Goal: Task Accomplishment & Management: Manage account settings

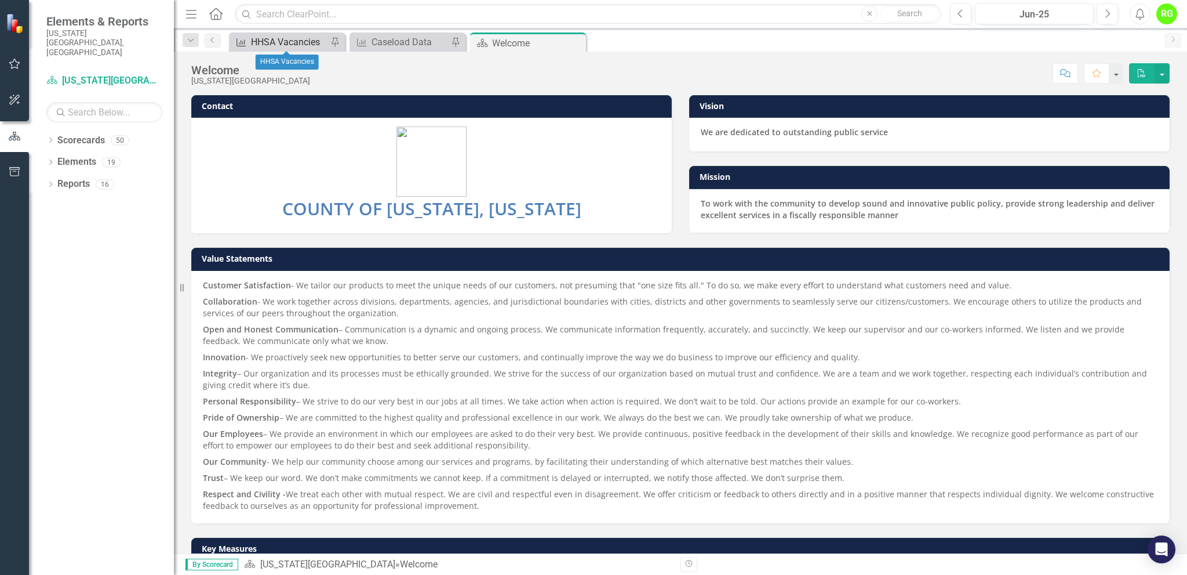
click at [296, 42] on div "HHSA Vacancies" at bounding box center [289, 42] width 77 height 14
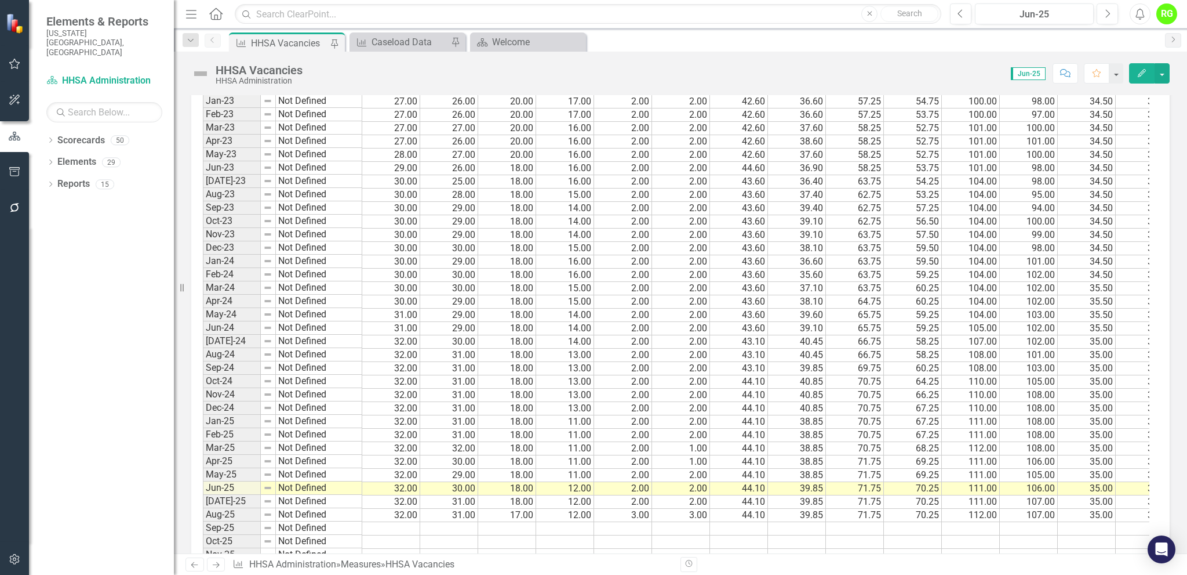
scroll to position [1662, 0]
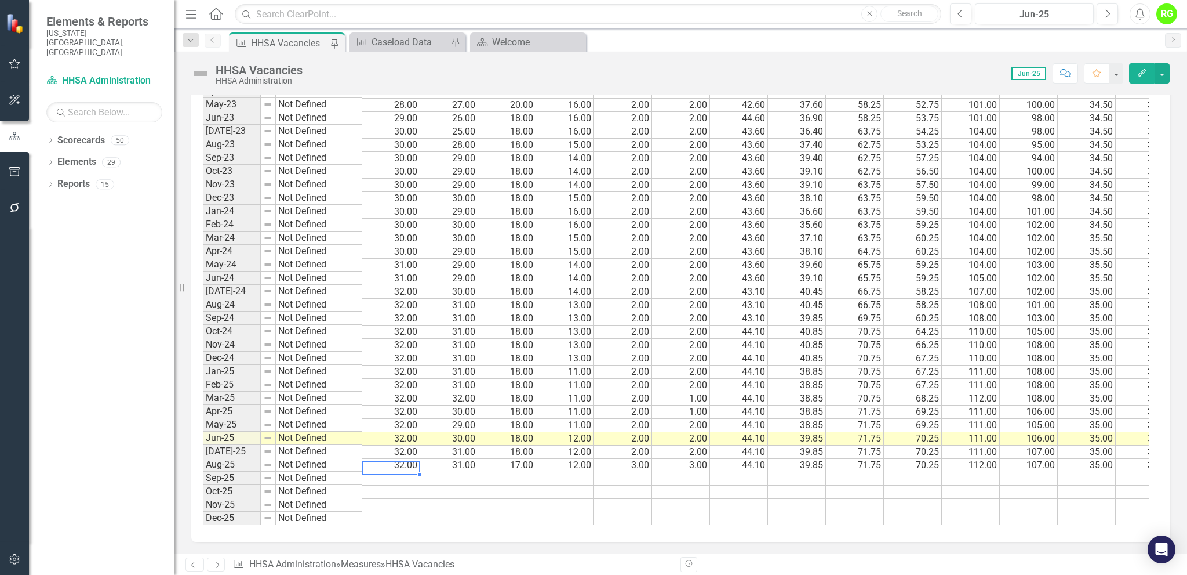
click at [404, 472] on td at bounding box center [391, 478] width 58 height 13
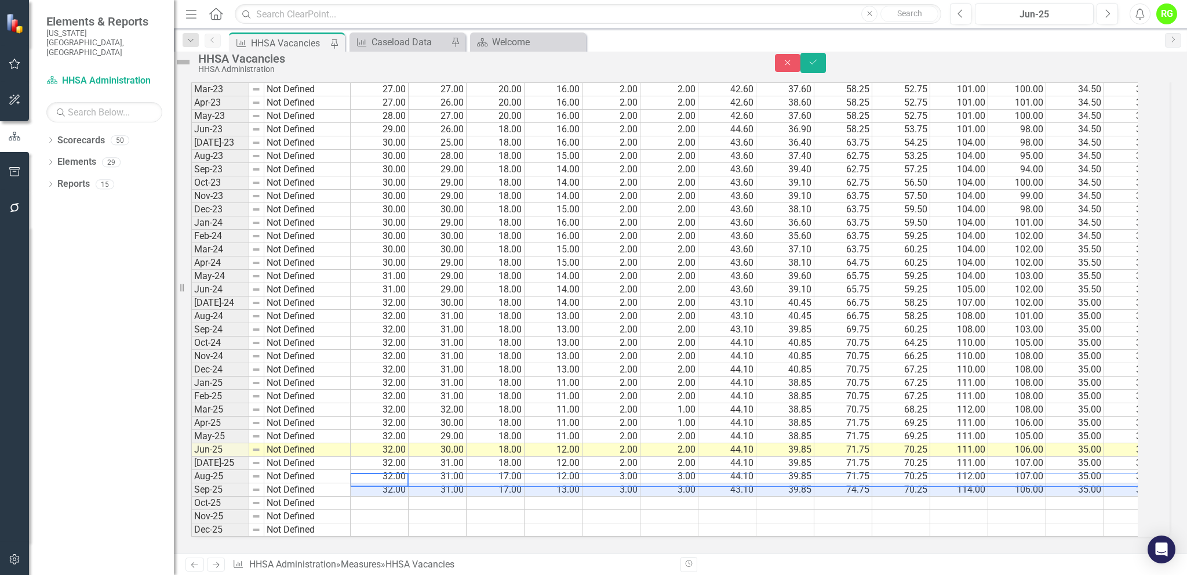
scroll to position [1668, 0]
click at [826, 72] on button "Save" at bounding box center [814, 63] width 26 height 20
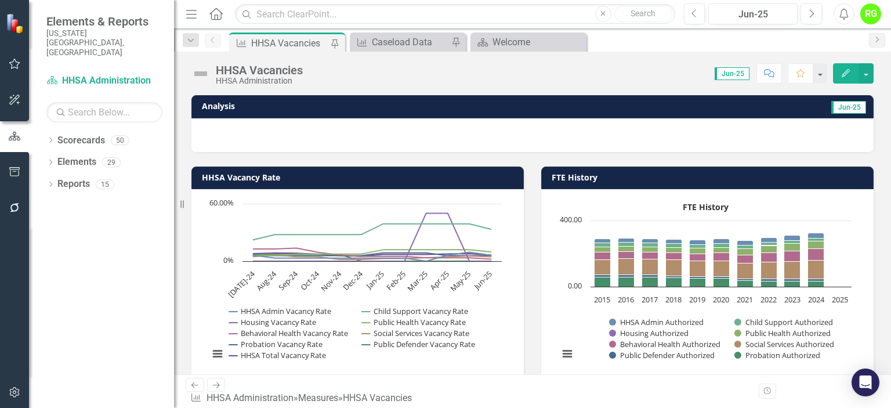
scroll to position [0, 0]
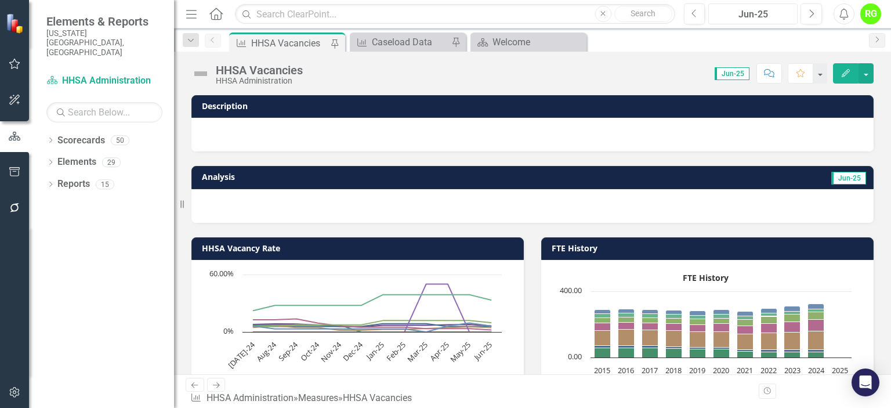
click at [760, 19] on div "Jun-25" at bounding box center [752, 15] width 81 height 14
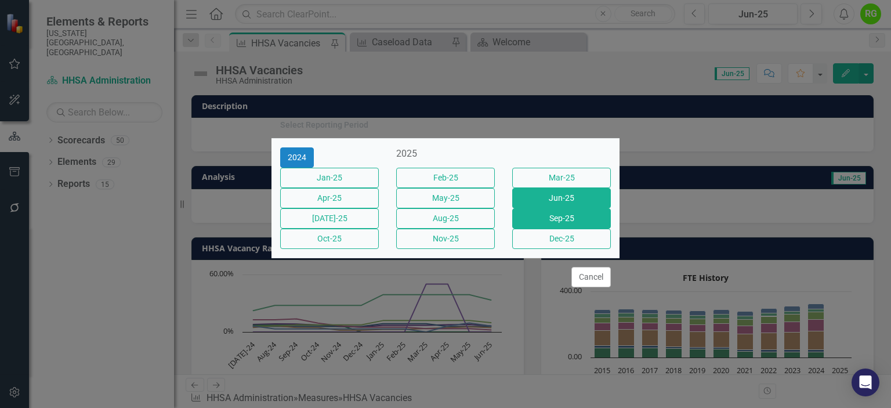
click at [562, 227] on button "Sep-25" at bounding box center [561, 218] width 99 height 20
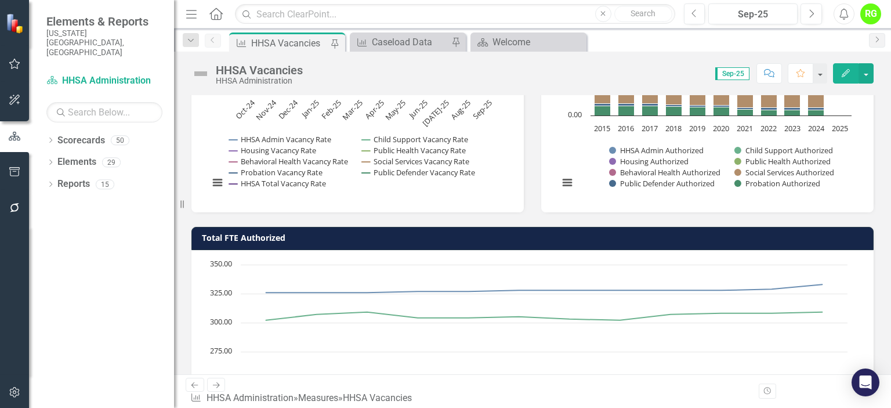
scroll to position [234, 0]
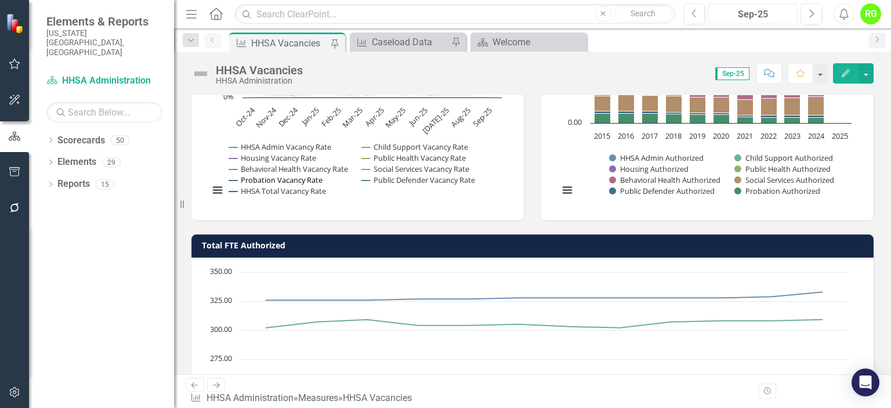
click at [278, 178] on button "Show Probation Vacancy Rate" at bounding box center [275, 180] width 93 height 10
click at [279, 167] on button "Show Behavioral Health Vacancy Rate" at bounding box center [289, 169] width 121 height 10
click at [280, 159] on button "Show Housing Vacancy Rate" at bounding box center [273, 157] width 88 height 10
click at [283, 145] on button "Show HHSA Admin Vacancy Rate" at bounding box center [280, 146] width 103 height 10
click at [434, 175] on button "Show Public Defender Vacancy Rate" at bounding box center [419, 180] width 114 height 10
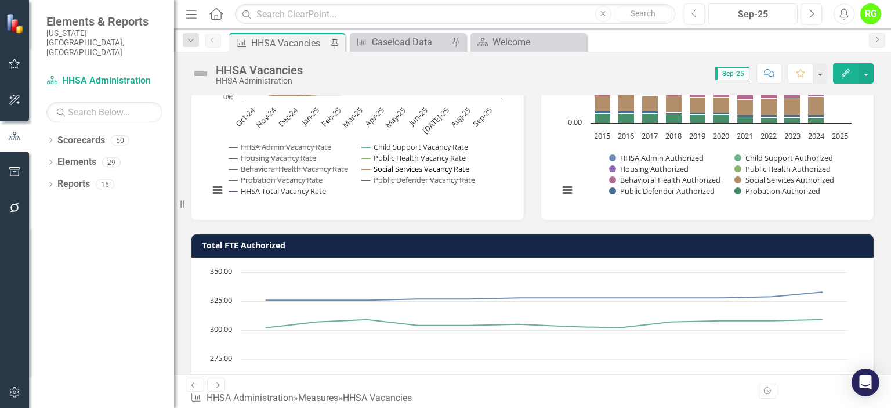
click at [427, 173] on button "Show Social Services Vacancy Rate" at bounding box center [416, 169] width 109 height 10
click at [428, 152] on button "Show Public Health Vacancy Rate" at bounding box center [414, 157] width 104 height 10
click at [427, 143] on button "Show Child Support Vacancy Rate" at bounding box center [415, 146] width 106 height 10
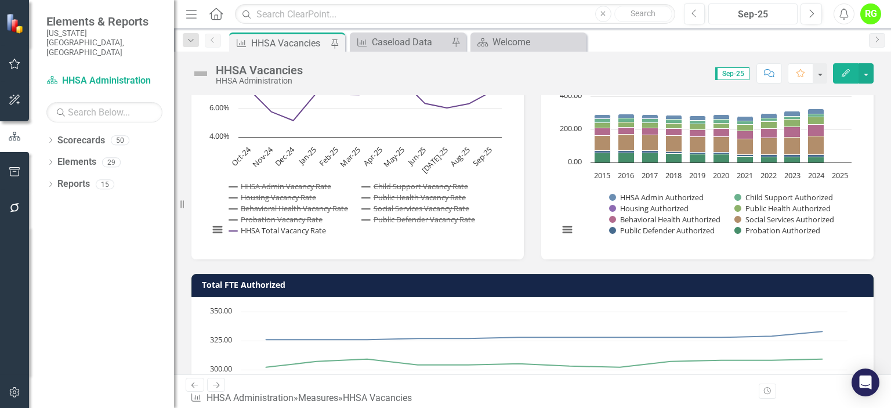
scroll to position [155, 0]
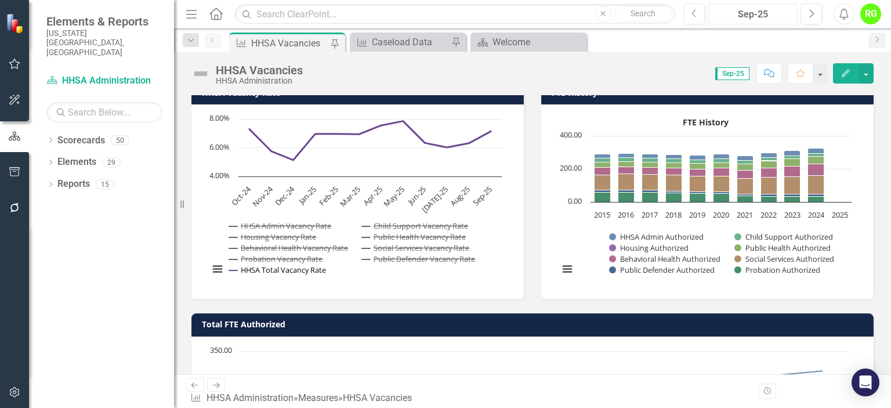
click at [274, 273] on button "Show HHSA Total Vacancy Rate" at bounding box center [278, 269] width 98 height 10
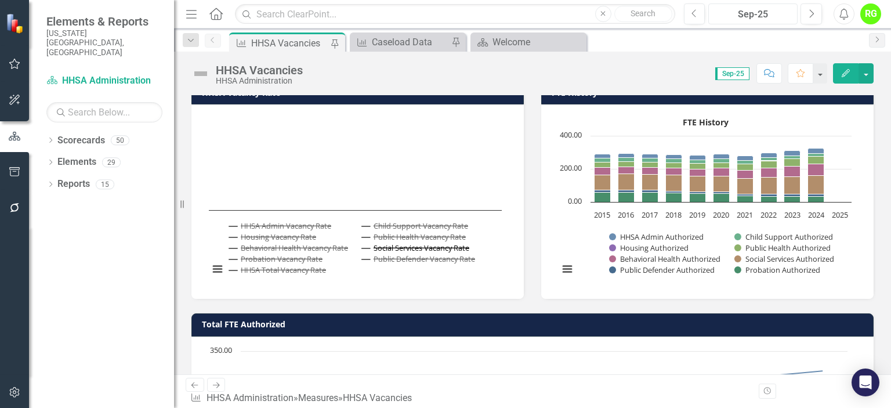
click at [418, 245] on button "Show Social Services Vacancy Rate" at bounding box center [416, 247] width 109 height 10
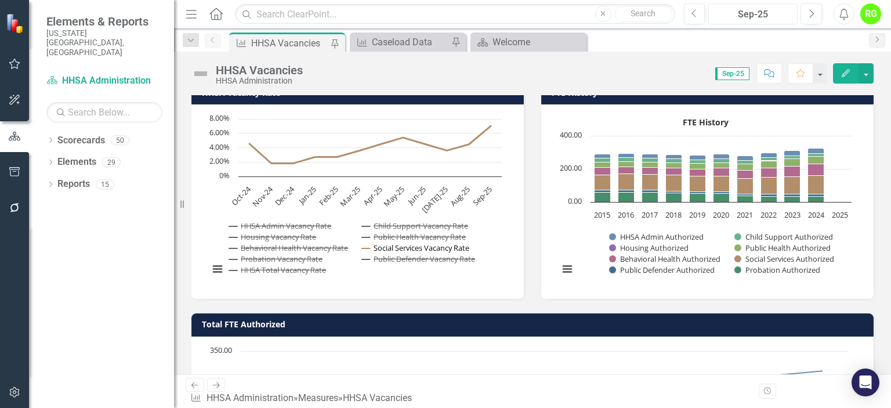
click at [397, 245] on button "Show Social Services Vacancy Rate" at bounding box center [416, 247] width 109 height 10
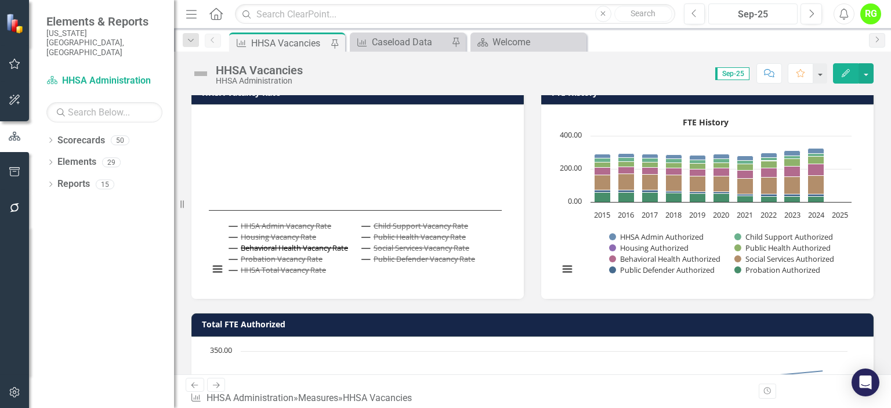
click at [277, 244] on button "Show Behavioral Health Vacancy Rate" at bounding box center [289, 247] width 121 height 10
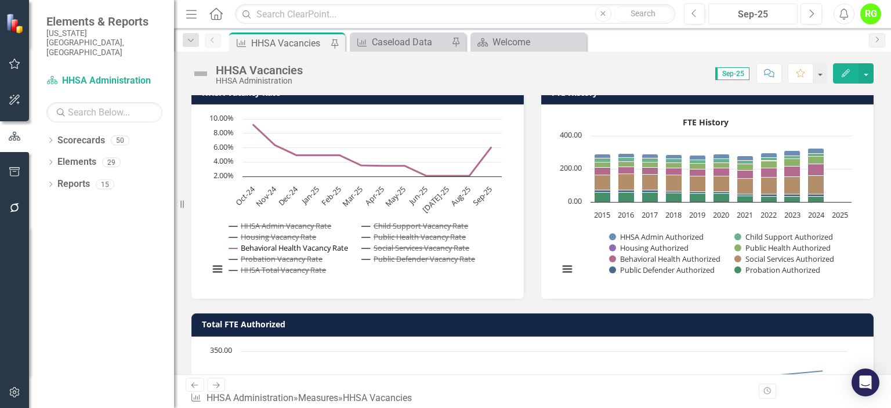
click at [312, 247] on button "Show Behavioral Health Vacancy Rate" at bounding box center [289, 247] width 121 height 10
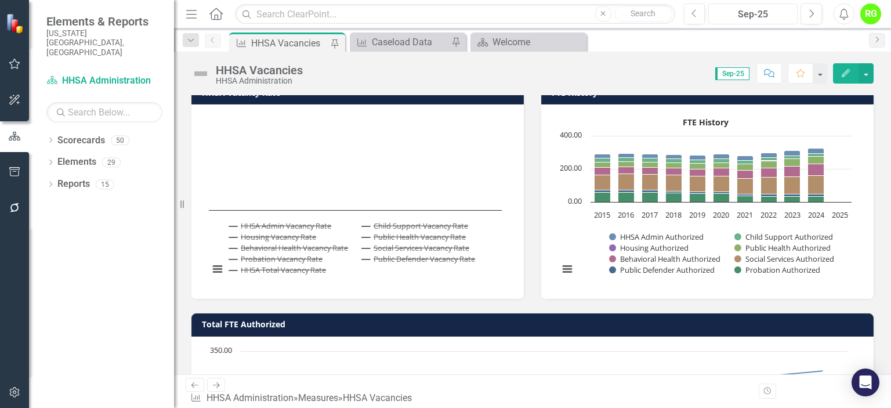
scroll to position [0, 0]
